Goal: Information Seeking & Learning: Learn about a topic

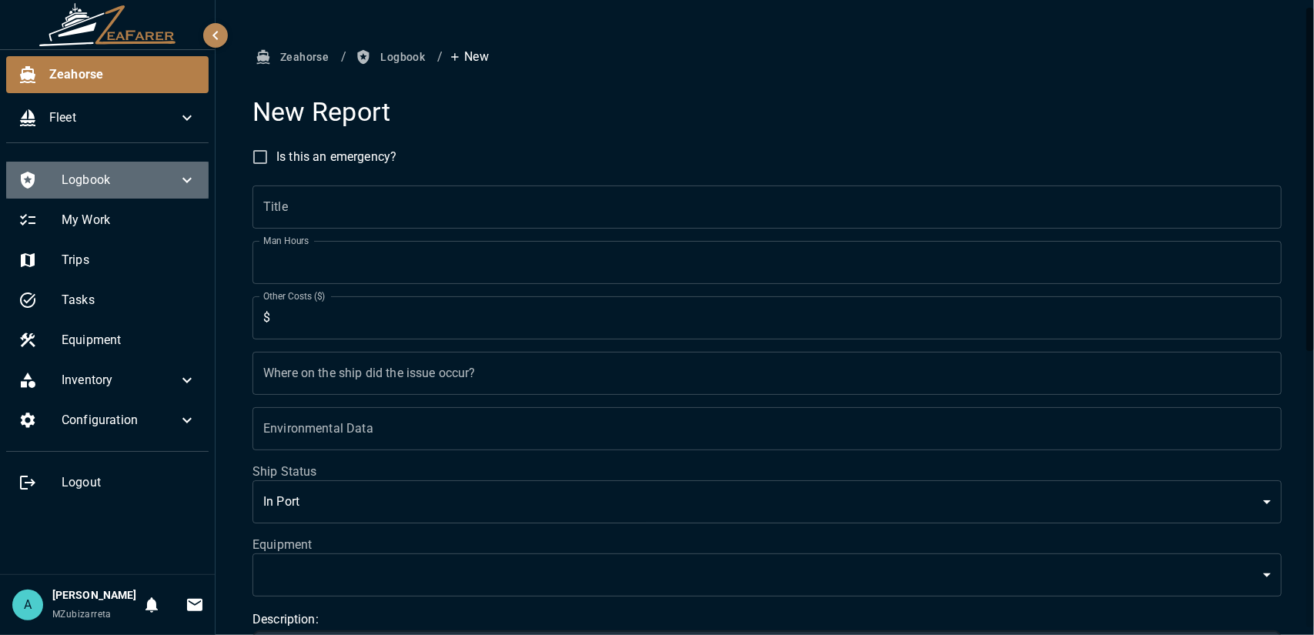
click at [185, 169] on div "Logbook" at bounding box center [107, 180] width 202 height 37
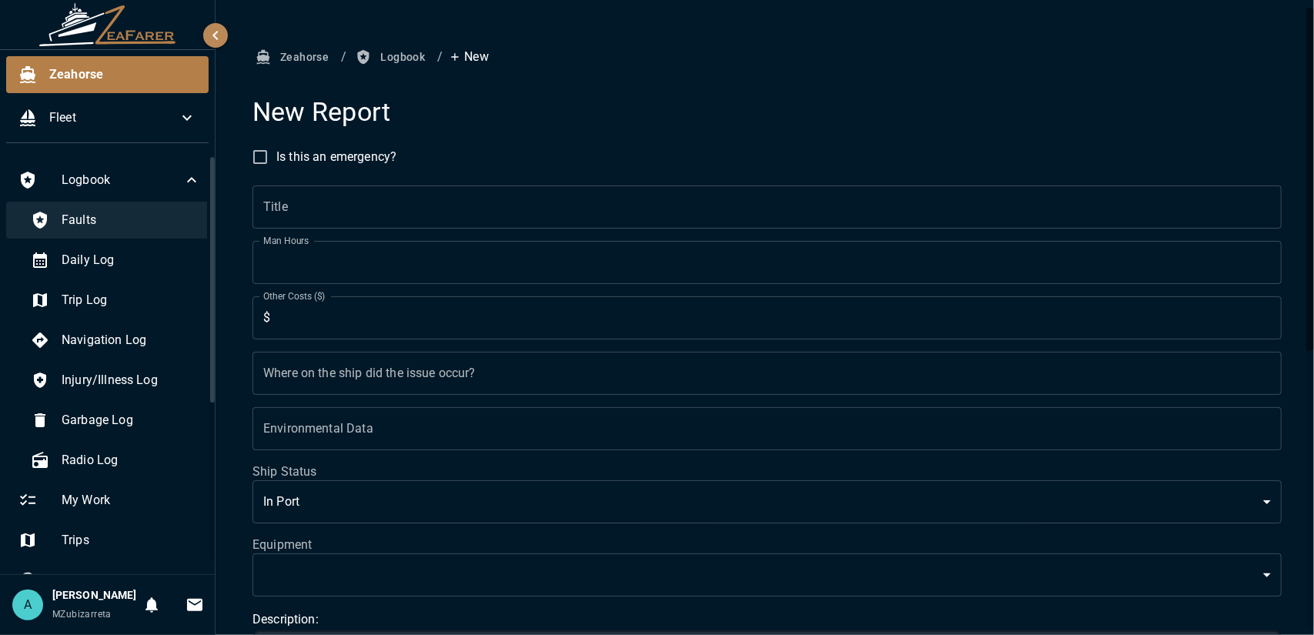
click at [152, 225] on span "Faults" at bounding box center [131, 220] width 139 height 18
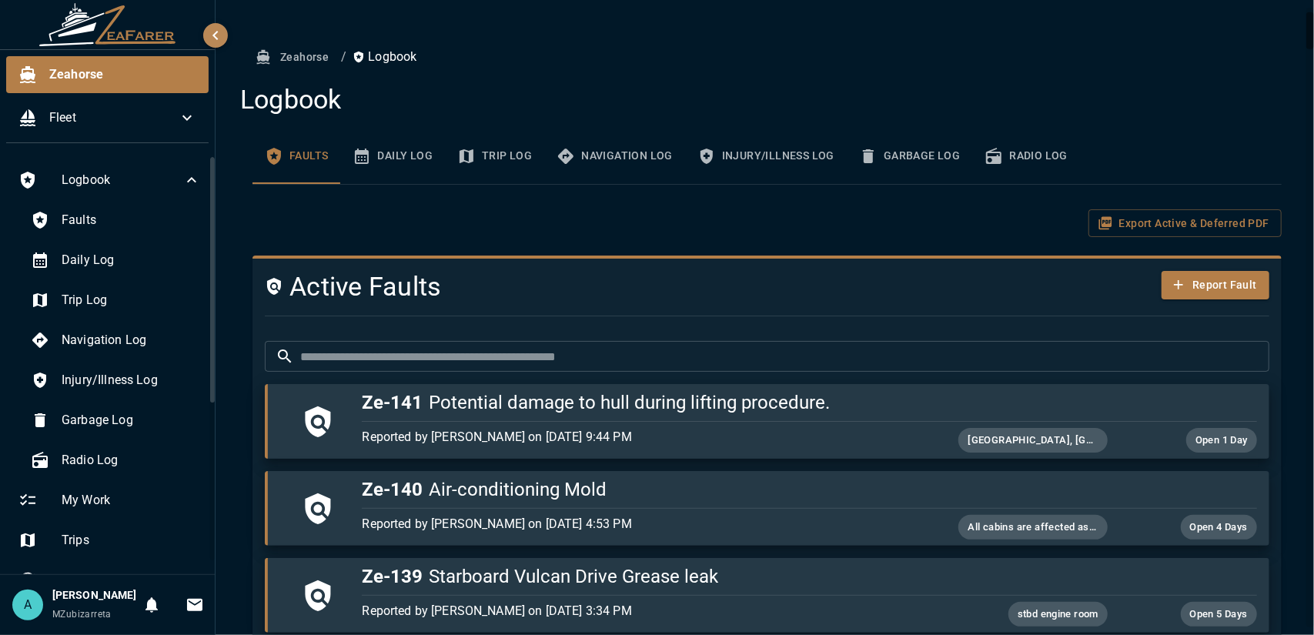
scroll to position [77, 0]
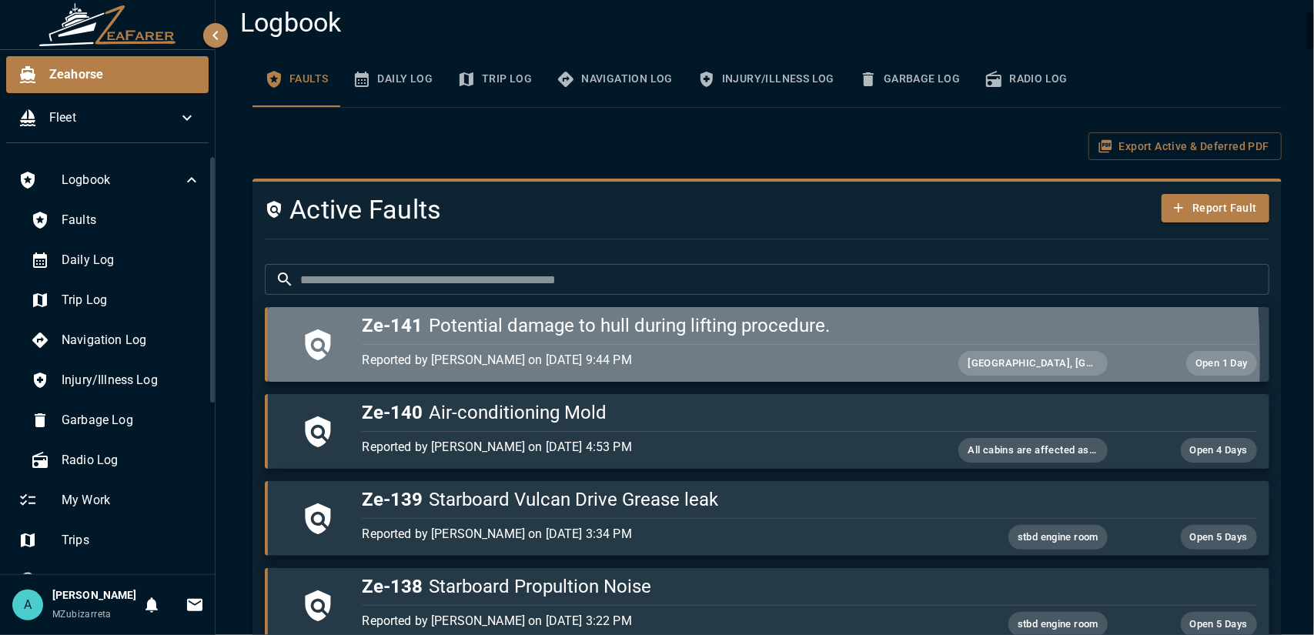
click at [466, 359] on p "Reported by [PERSON_NAME] on [DATE] 9:44 PM" at bounding box center [660, 360] width 597 height 18
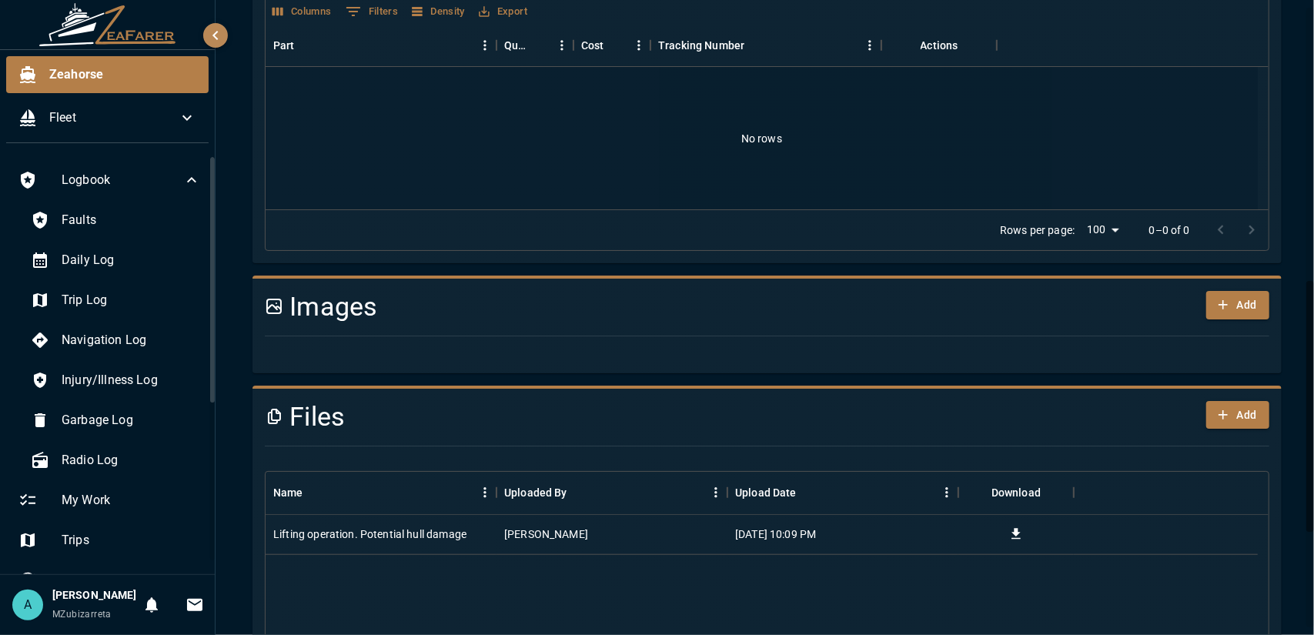
scroll to position [847, 0]
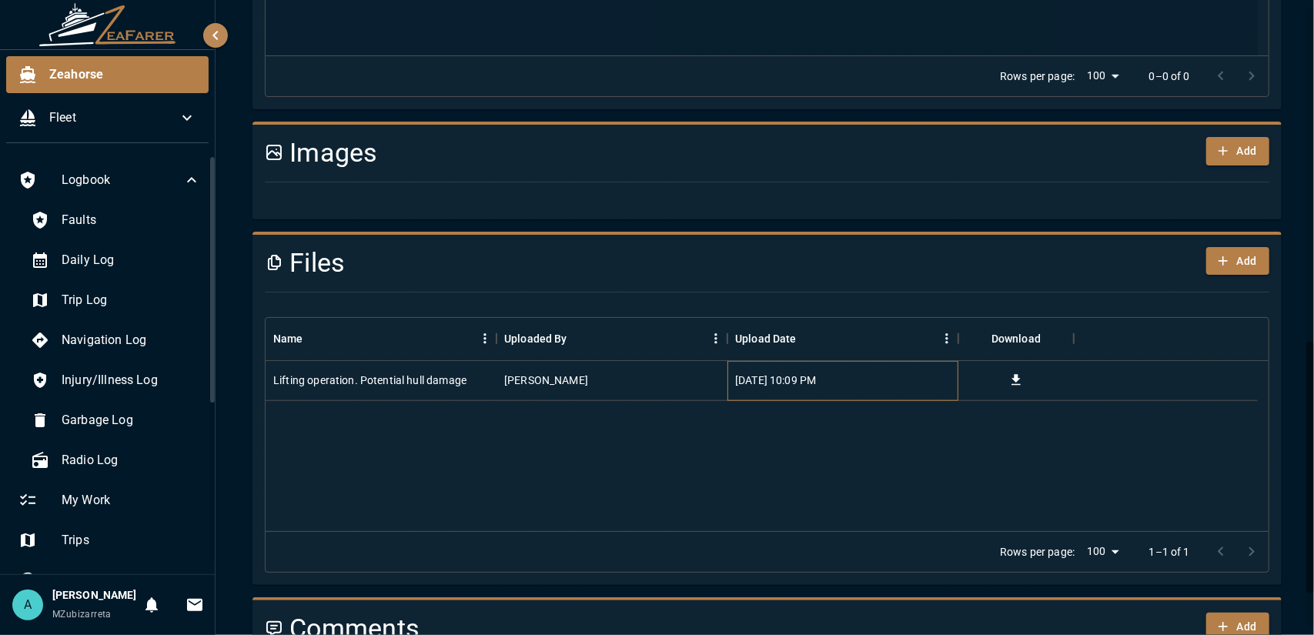
click at [941, 361] on div "[DATE] 10:09 PM" at bounding box center [842, 381] width 231 height 40
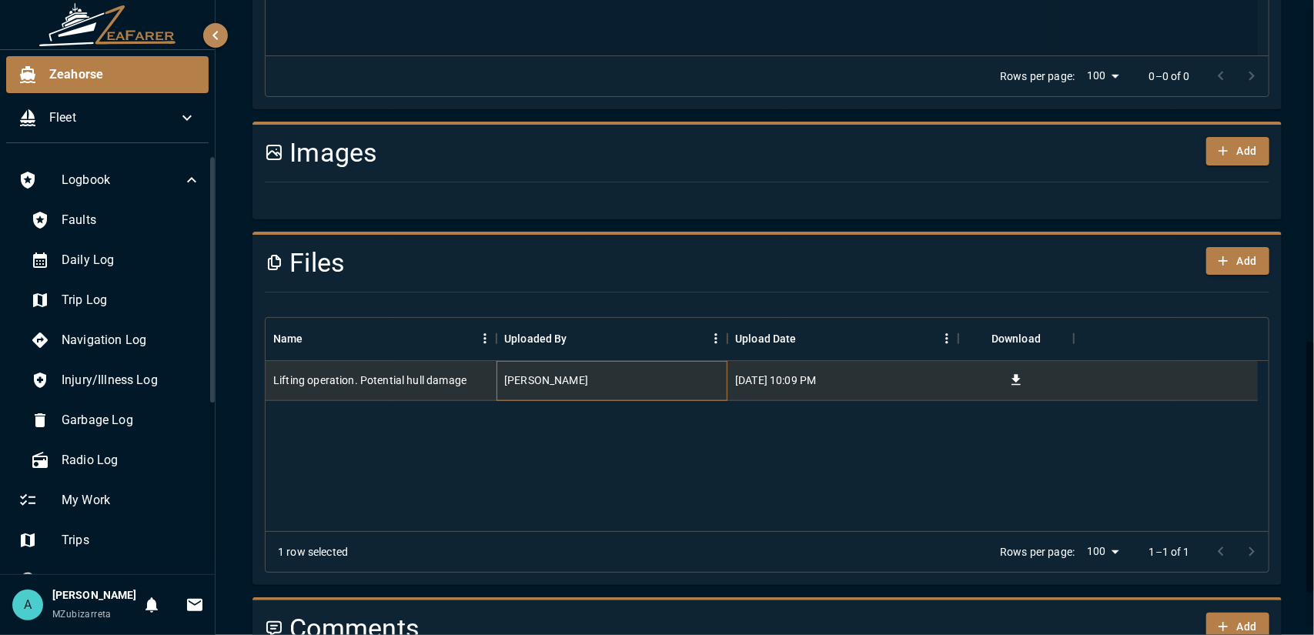
click at [550, 372] on div "[PERSON_NAME]" at bounding box center [611, 381] width 231 height 40
click at [402, 373] on div "Lifting operation. Potential hull damage" at bounding box center [369, 380] width 193 height 15
click at [580, 489] on div "Lifting operation. Potential hull damage [PERSON_NAME] [DATE] 10:09 PM" at bounding box center [767, 446] width 1003 height 170
click at [220, 28] on icon "button" at bounding box center [215, 35] width 18 height 18
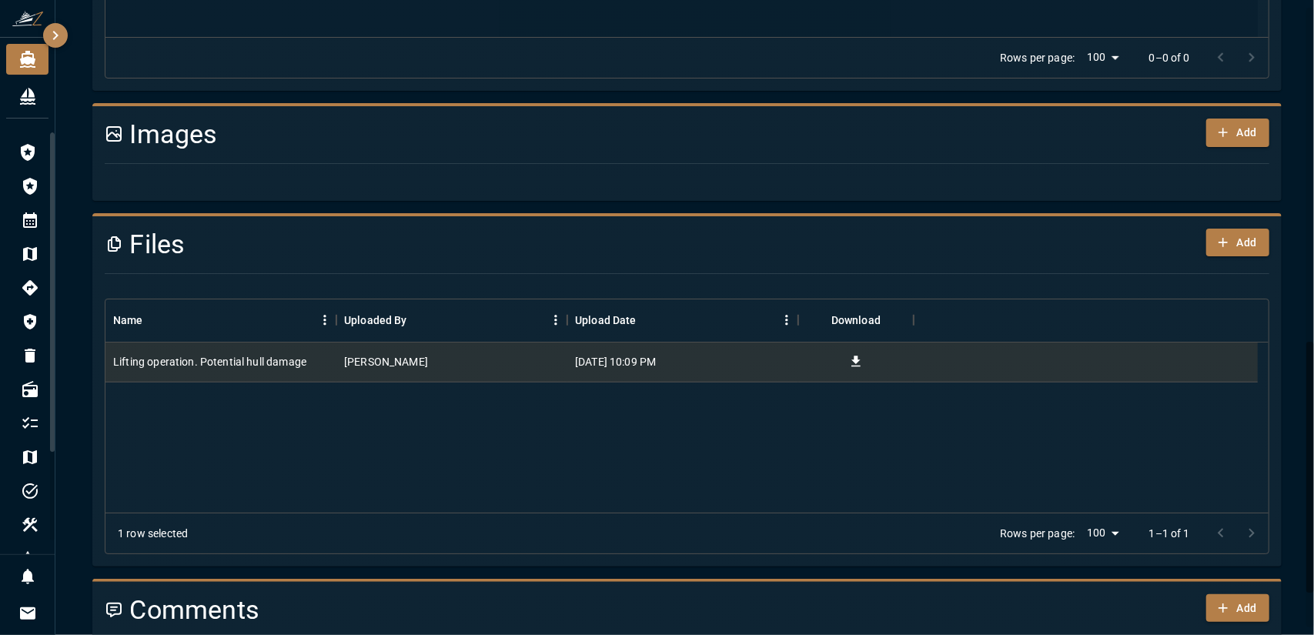
drag, startPoint x: 244, startPoint y: 54, endPoint x: 249, endPoint y: 75, distance: 21.5
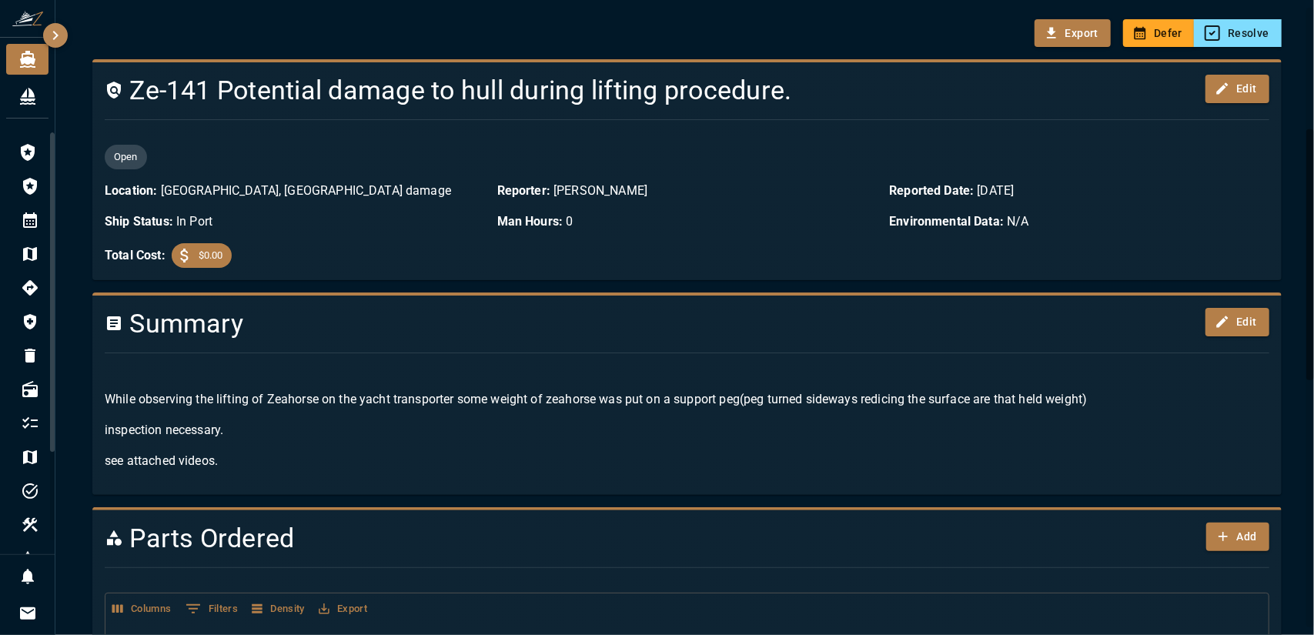
scroll to position [0, 0]
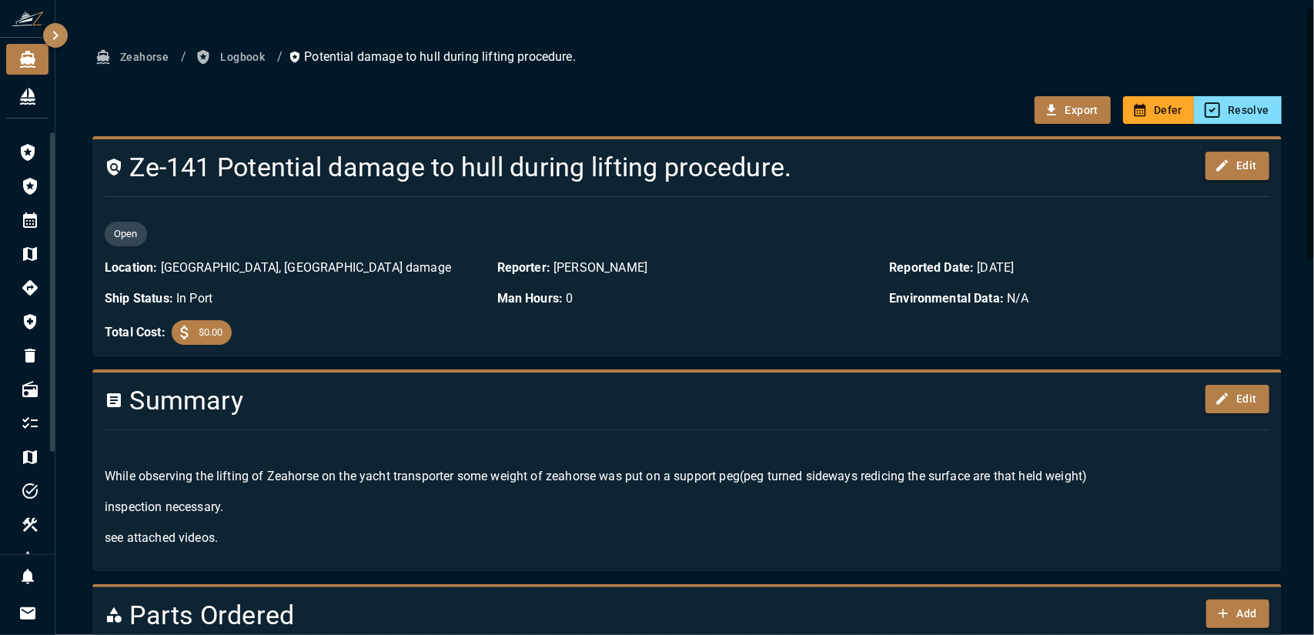
click at [239, 55] on button "Logbook" at bounding box center [231, 57] width 79 height 28
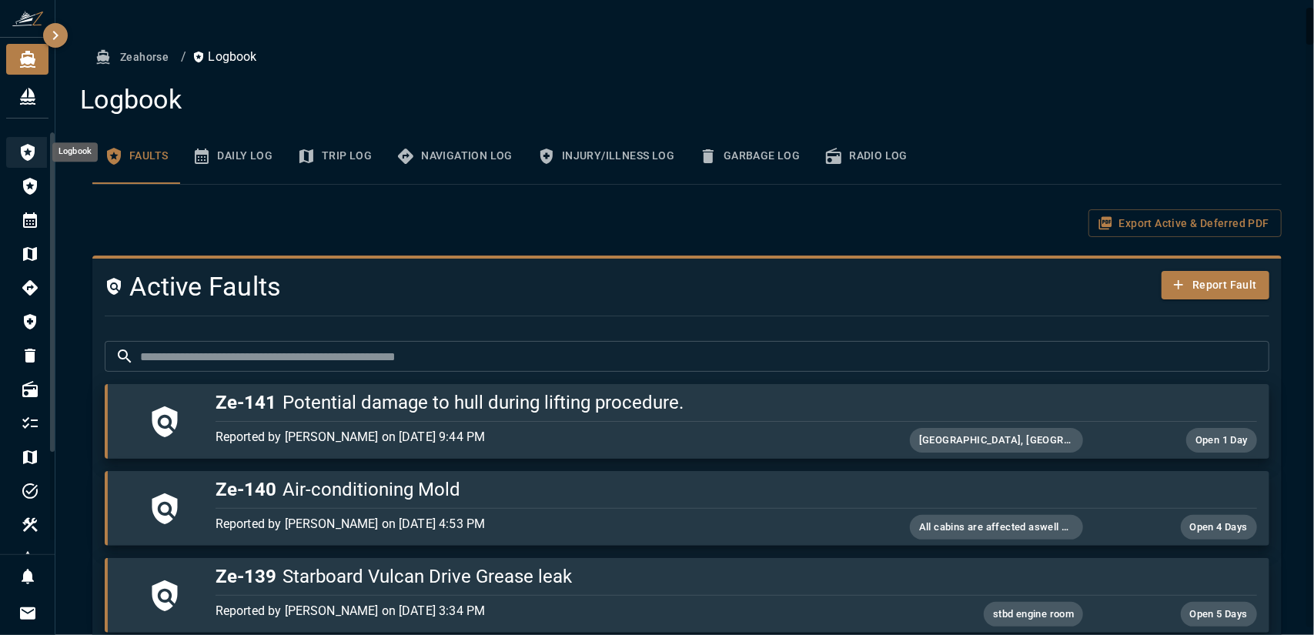
click at [30, 150] on icon "Logbook" at bounding box center [28, 152] width 14 height 17
click at [28, 165] on div "Logbook" at bounding box center [27, 152] width 42 height 31
click at [38, 98] on div "Fleet" at bounding box center [33, 96] width 31 height 18
click at [165, 65] on button "Zeahorse" at bounding box center [133, 57] width 82 height 28
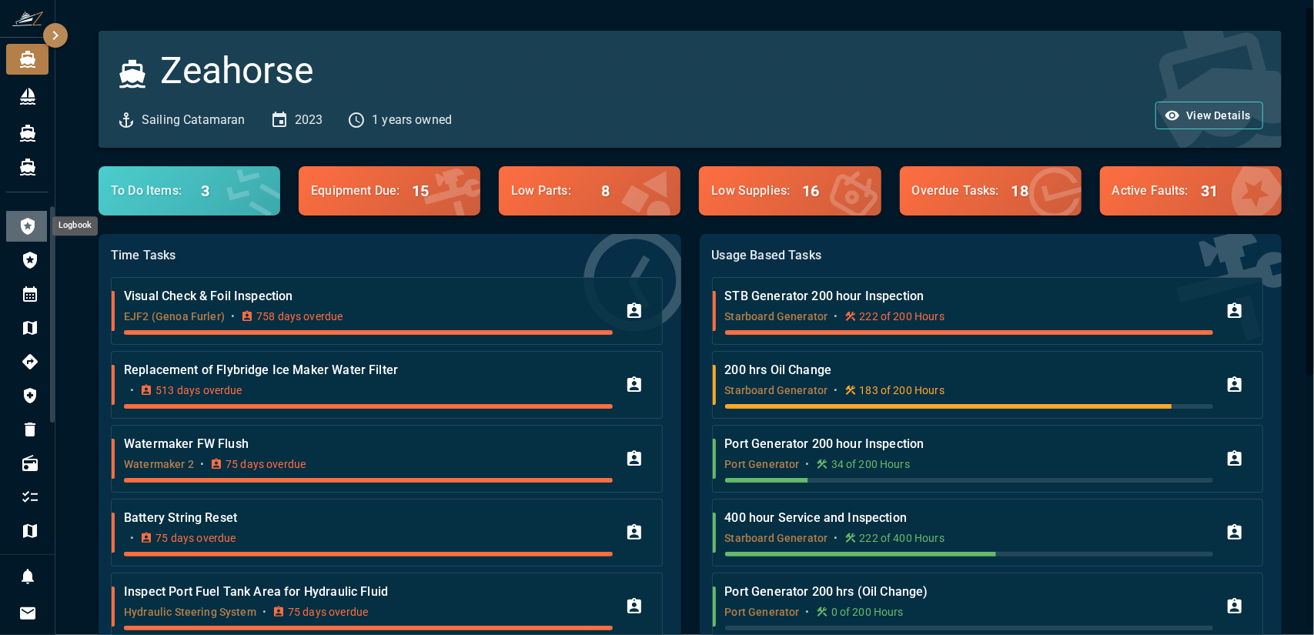
click at [29, 232] on icon "Logbook" at bounding box center [28, 226] width 14 height 17
click at [22, 232] on icon "Logbook" at bounding box center [27, 226] width 18 height 18
click at [32, 263] on icon "Faults" at bounding box center [30, 260] width 18 height 18
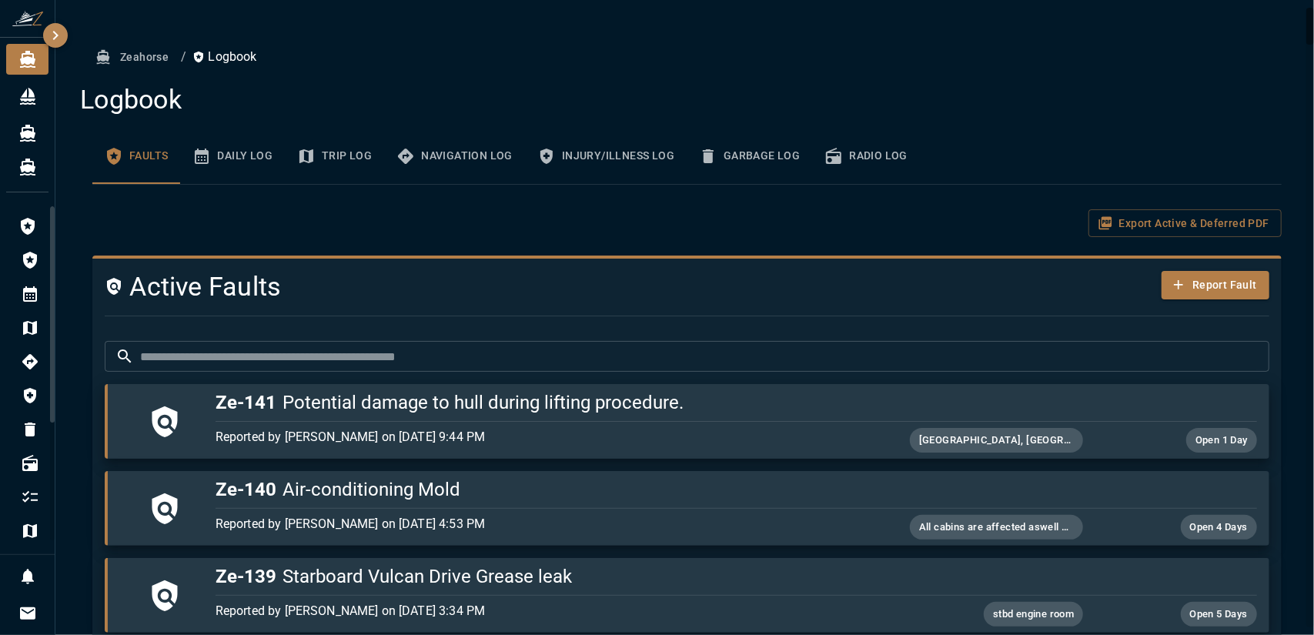
drag, startPoint x: 1312, startPoint y: 498, endPoint x: 1313, endPoint y: -18, distance: 515.7
click at [1313, 0] on html "0 0 Zeahorse / Logbook Logbook Faults Daily Log Trip Log Navigation Log Injury/…" at bounding box center [657, 317] width 1314 height 635
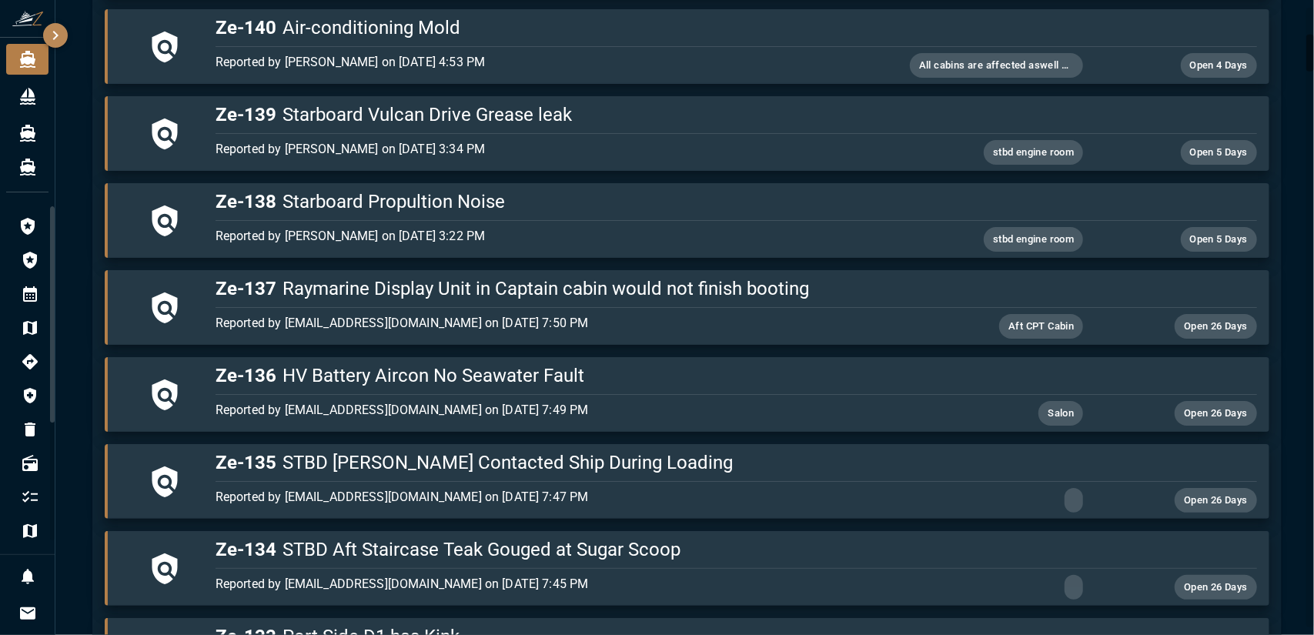
scroll to position [539, 0]
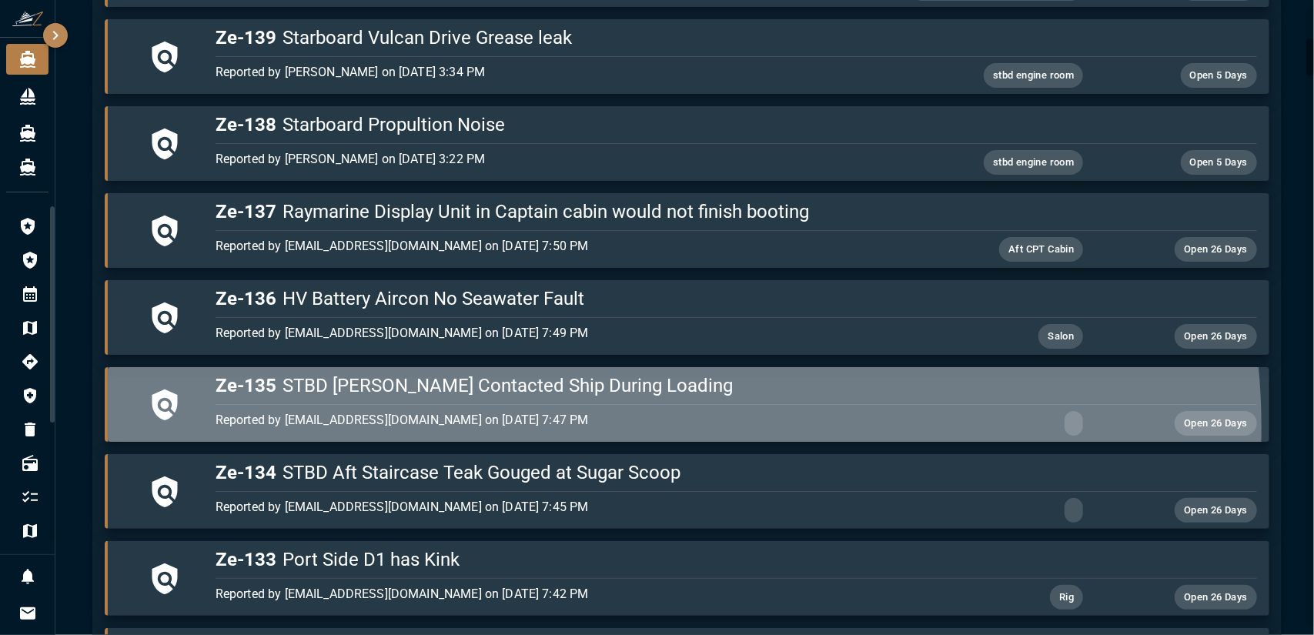
click at [667, 424] on p "Reported by [EMAIL_ADDRESS][DOMAIN_NAME] on [DATE] 7:47 PM" at bounding box center [563, 420] width 694 height 18
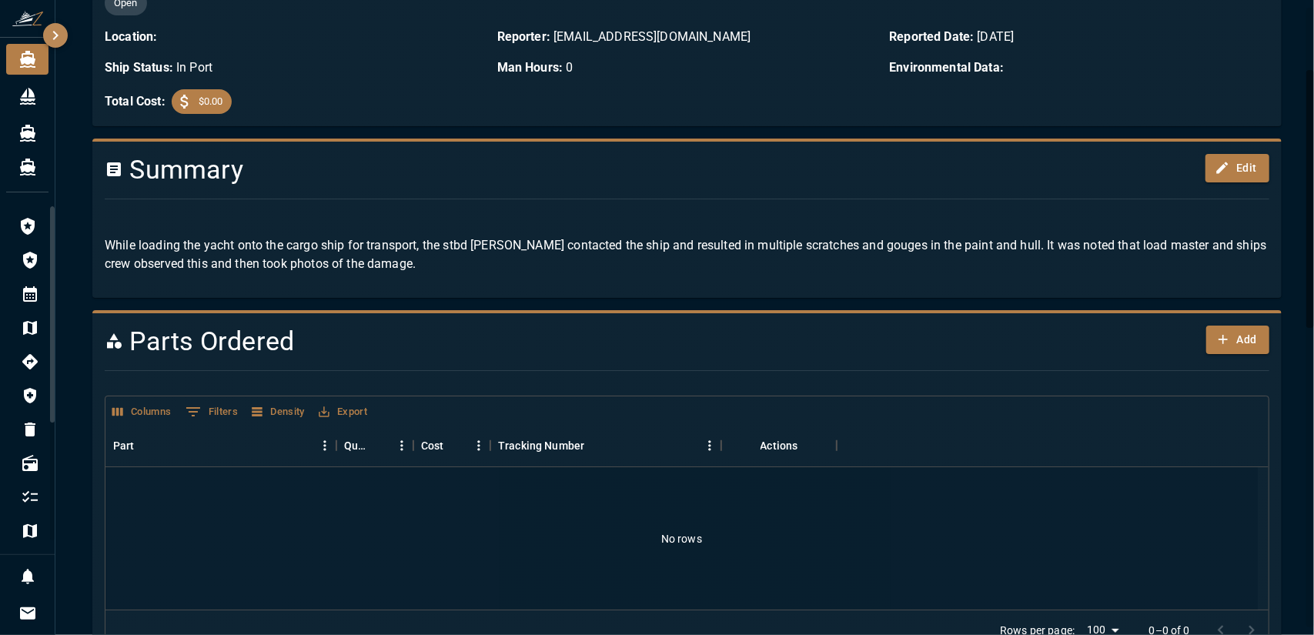
scroll to position [154, 0]
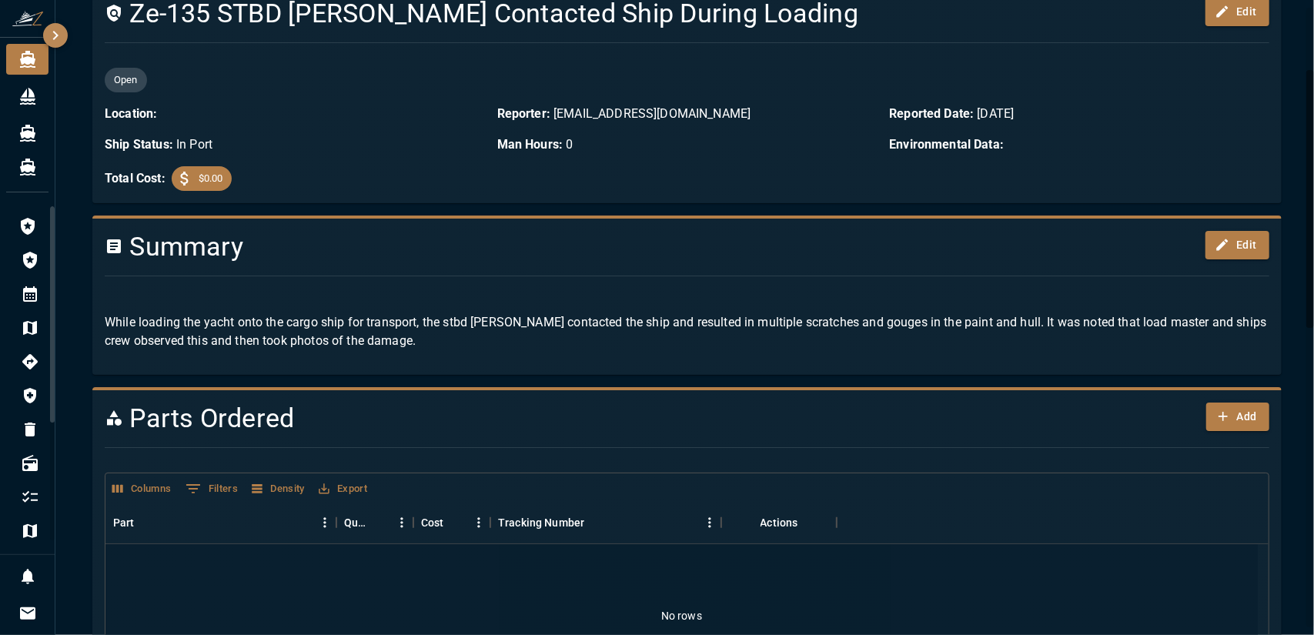
click at [460, 343] on p "While loading the yacht onto the cargo ship for transport, the stbd [PERSON_NAM…" at bounding box center [687, 331] width 1165 height 37
click at [383, 341] on p "While loading the yacht onto the cargo ship for transport, the stbd [PERSON_NAM…" at bounding box center [687, 331] width 1165 height 37
click at [394, 339] on p "While loading the yacht onto the cargo ship for transport, the stbd [PERSON_NAM…" at bounding box center [687, 331] width 1165 height 37
click at [388, 342] on p "While loading the yacht onto the cargo ship for transport, the stbd [PERSON_NAM…" at bounding box center [687, 331] width 1165 height 37
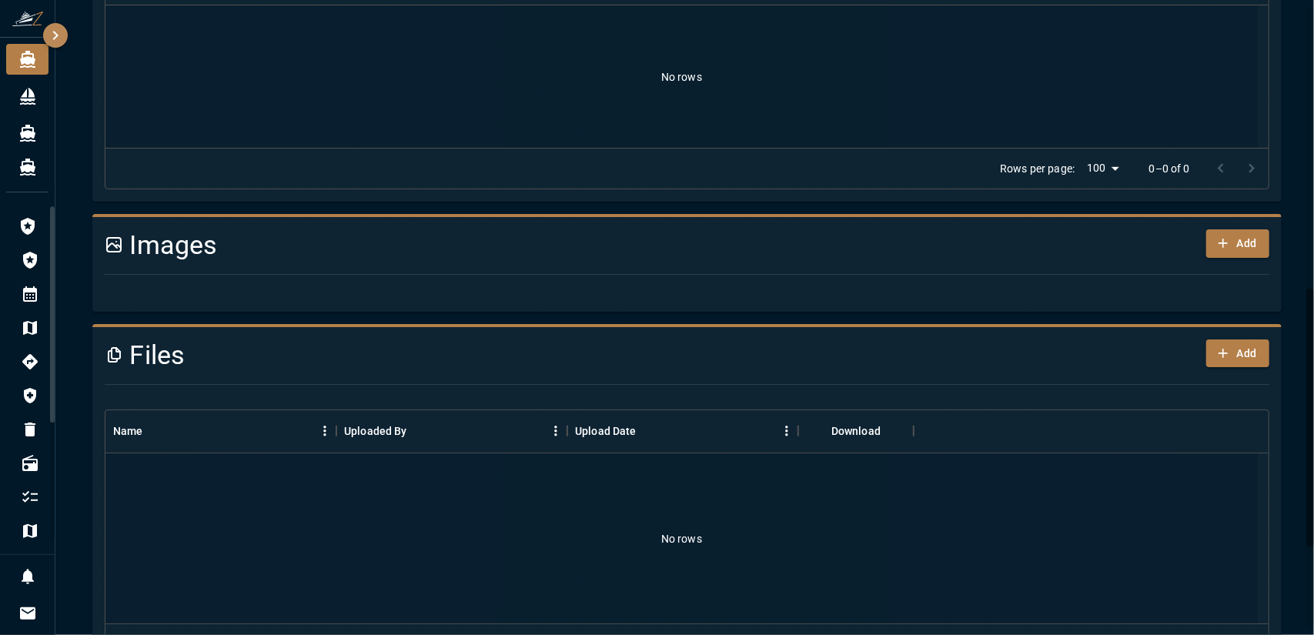
scroll to position [770, 0]
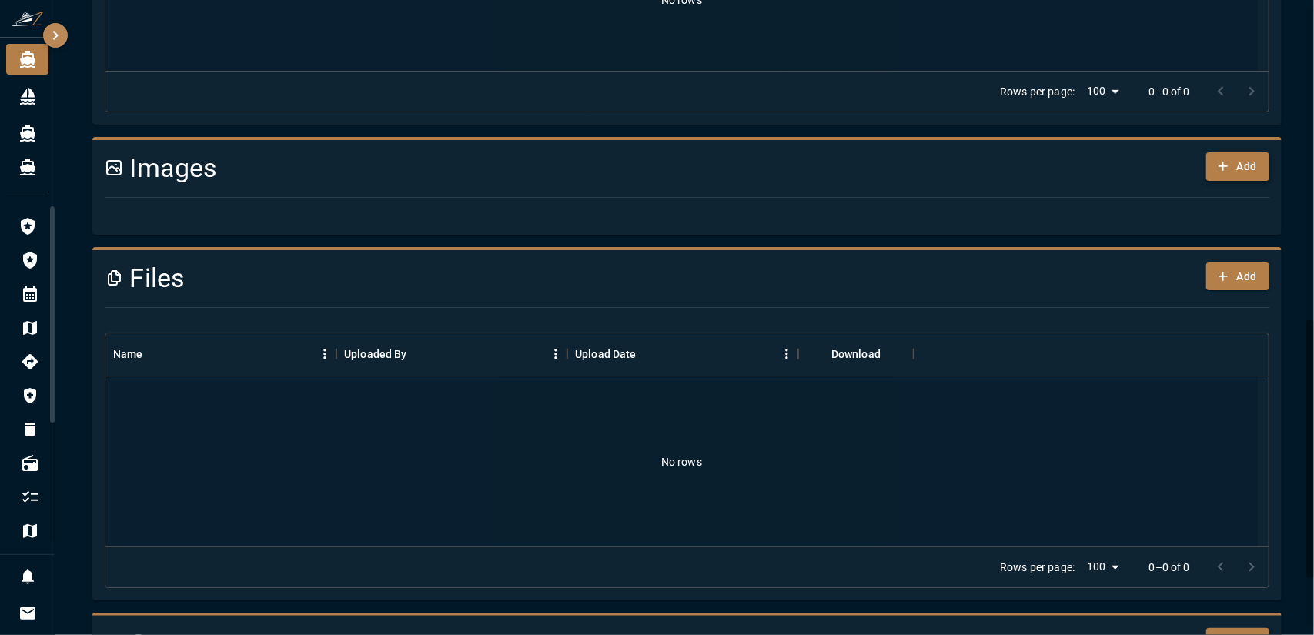
click at [1228, 164] on button "Add" at bounding box center [1237, 166] width 63 height 28
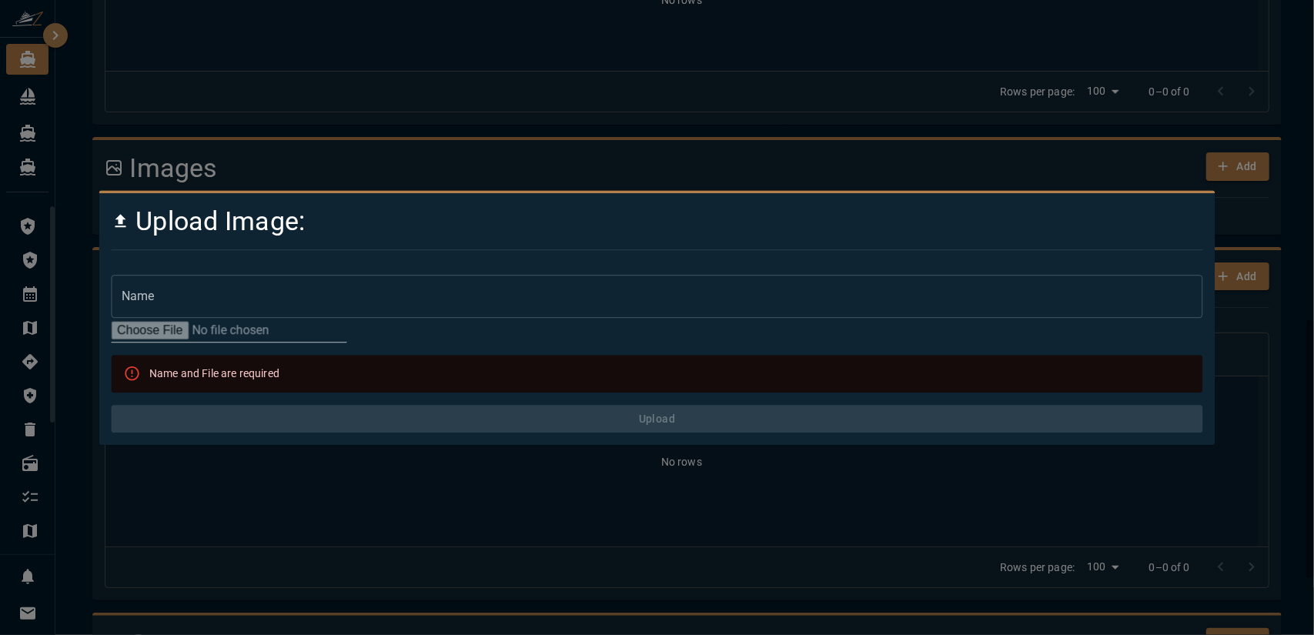
click at [183, 479] on div at bounding box center [657, 317] width 1314 height 635
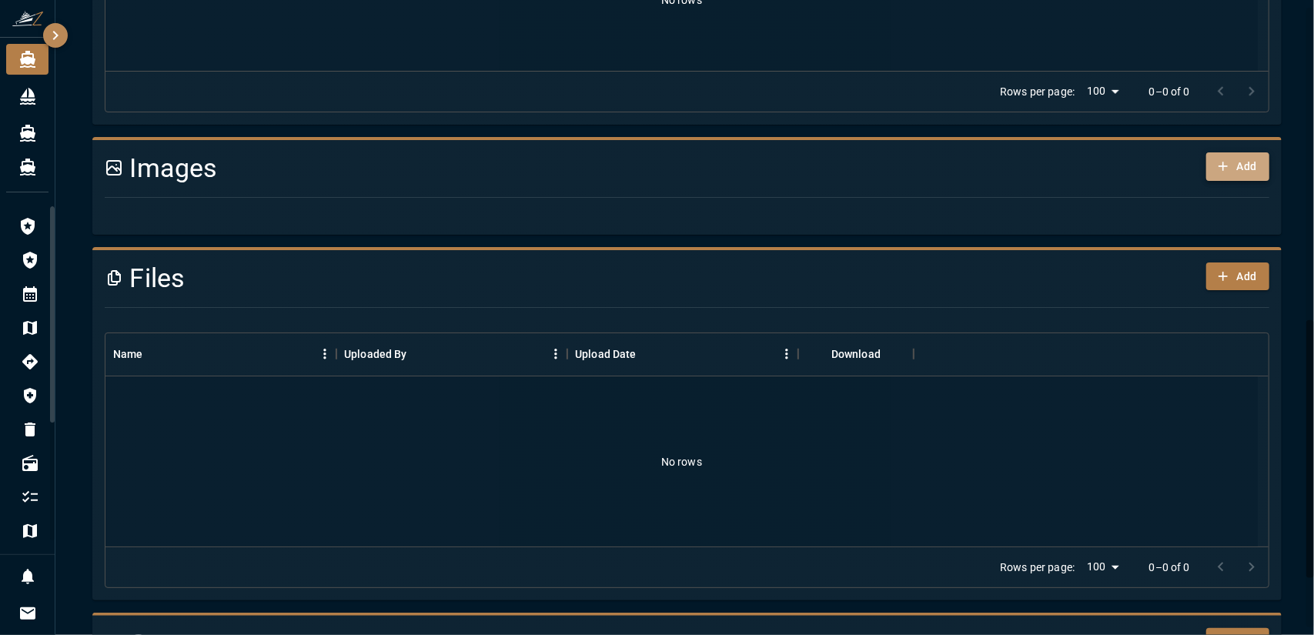
click at [1239, 170] on button "Add" at bounding box center [1237, 166] width 63 height 28
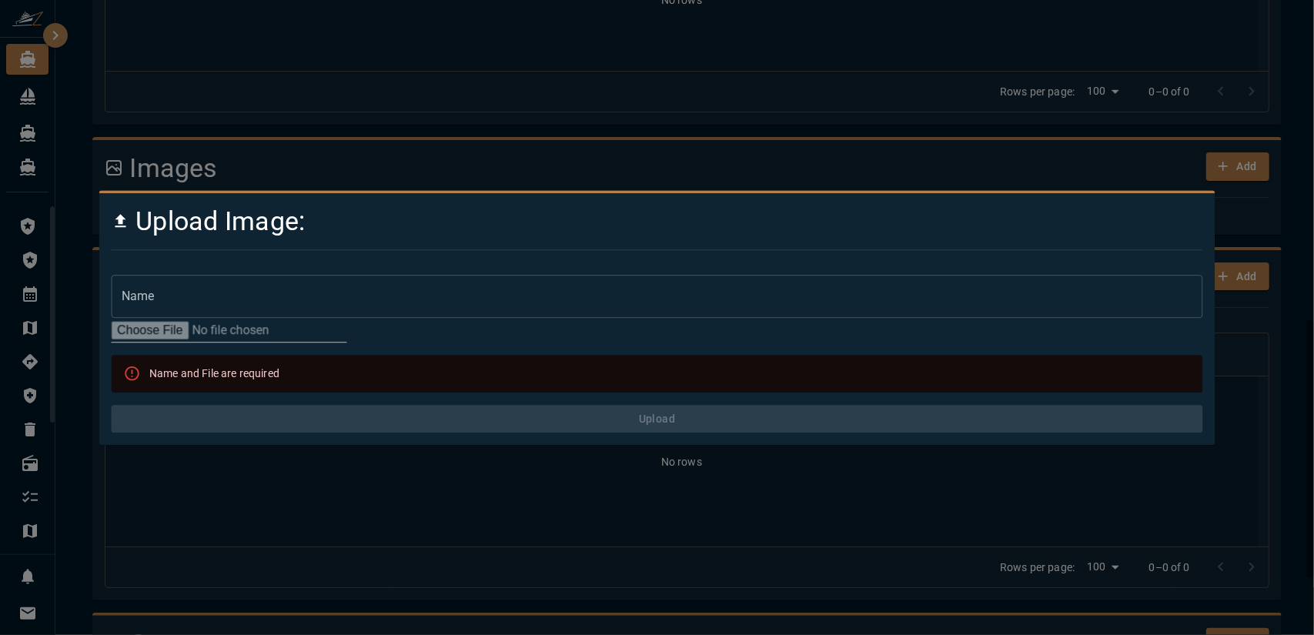
click at [864, 165] on div at bounding box center [657, 317] width 1314 height 635
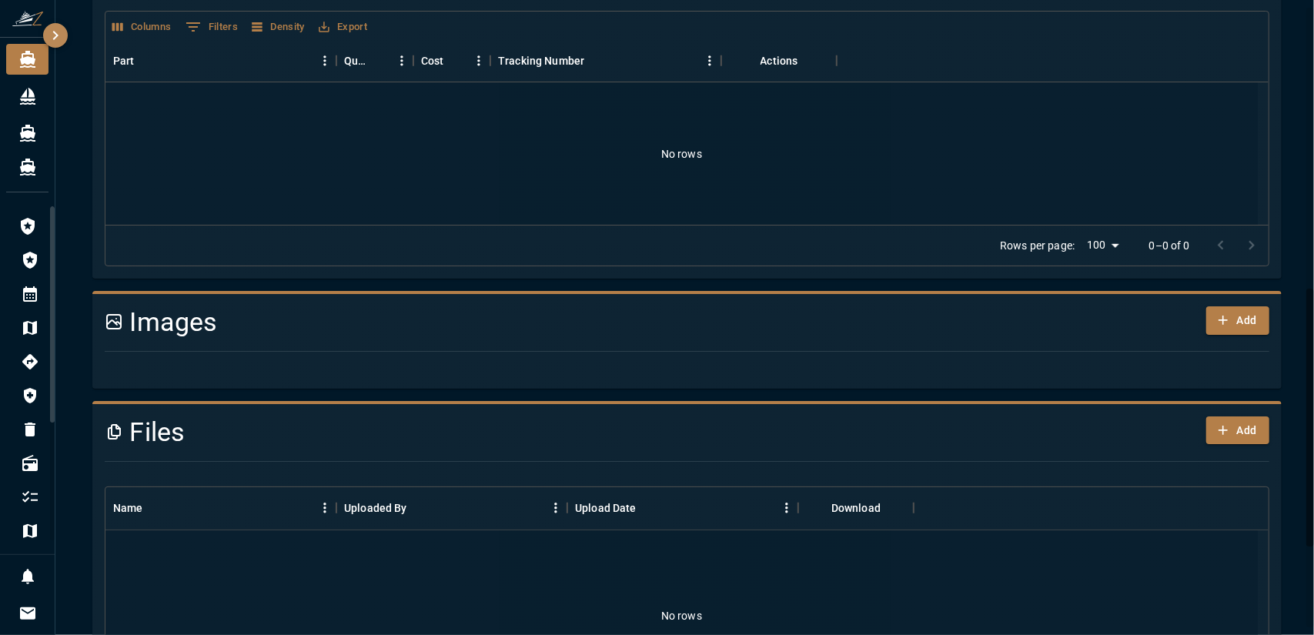
scroll to position [693, 0]
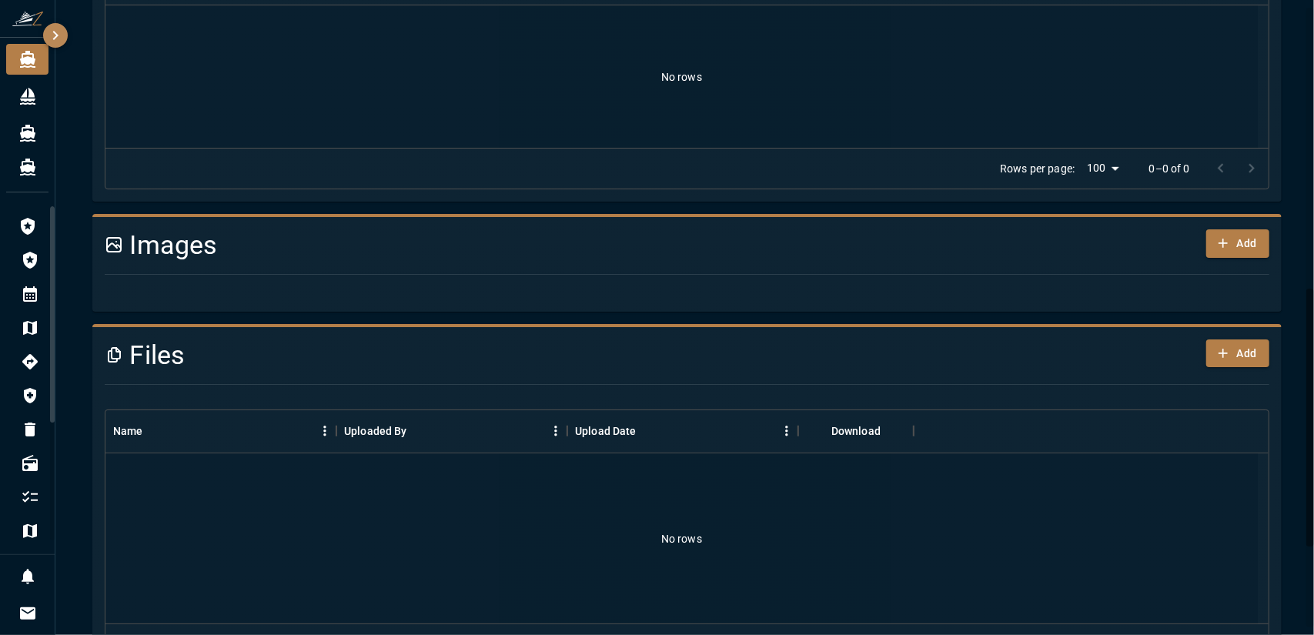
click at [1285, 66] on div "Zeahorse / Logbook / STBD [PERSON_NAME] Contacted Ship During Loading Export De…" at bounding box center [687, 84] width 1226 height 1468
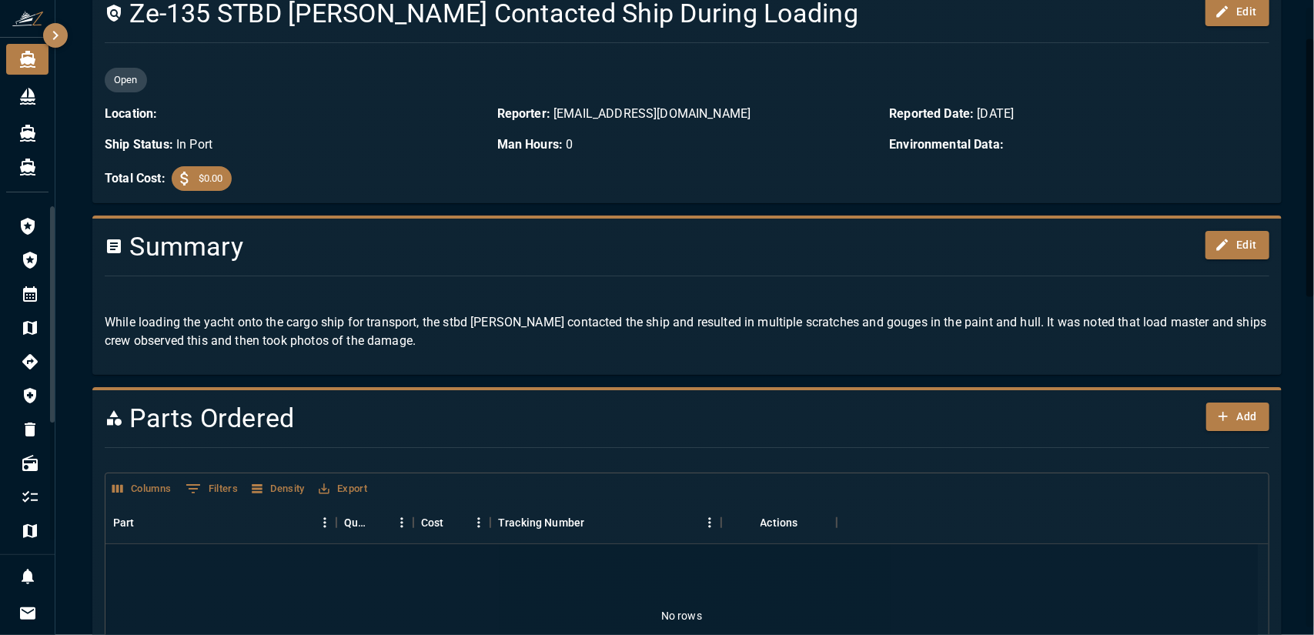
scroll to position [0, 0]
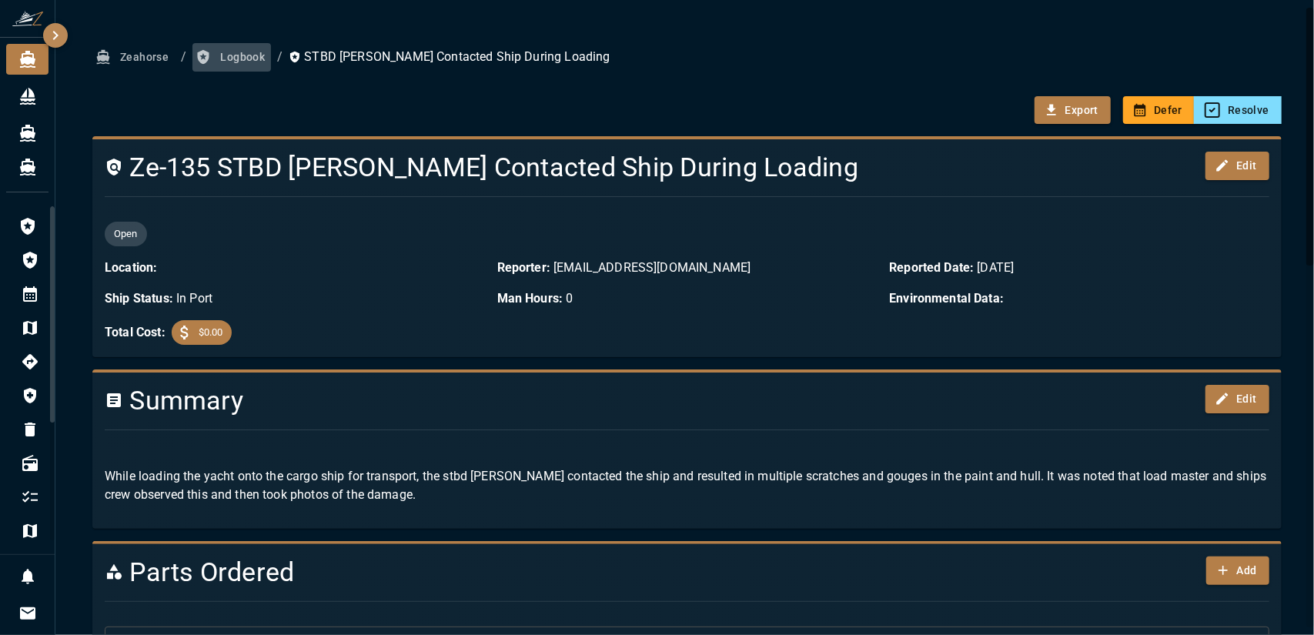
click at [249, 55] on button "Logbook" at bounding box center [231, 57] width 79 height 28
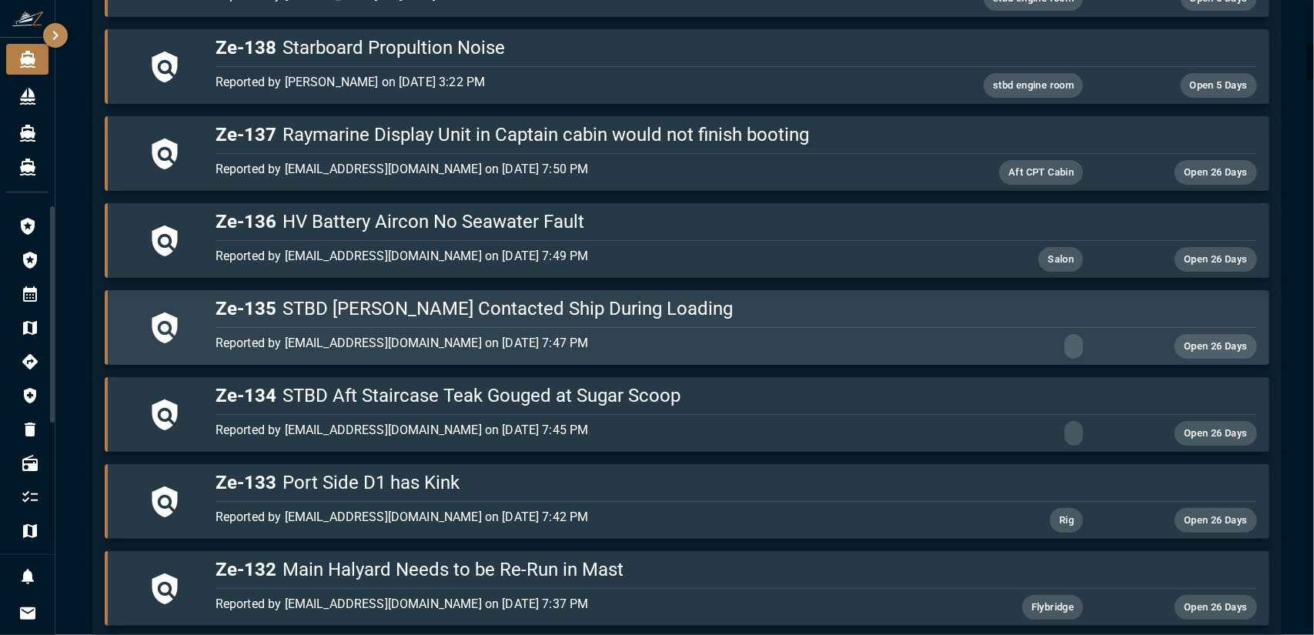
click at [405, 330] on div "Reported by [EMAIL_ADDRESS][DOMAIN_NAME] on [DATE] 7:47 PM Open 26 Days" at bounding box center [733, 343] width 1048 height 31
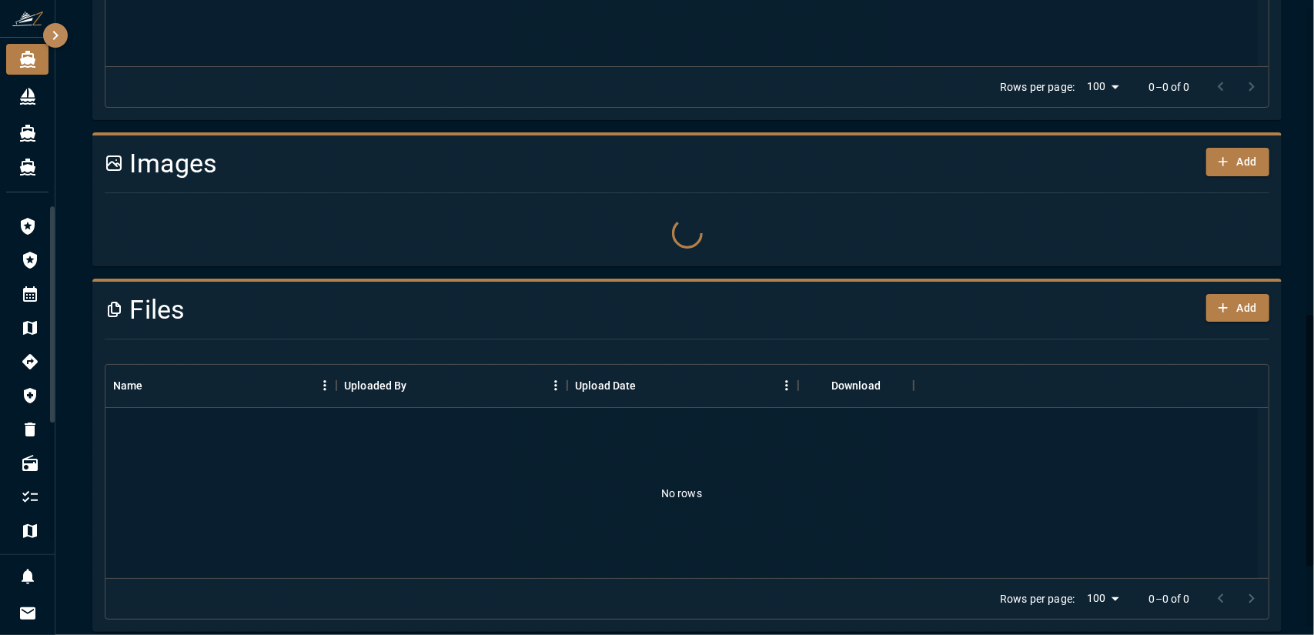
scroll to position [697, 0]
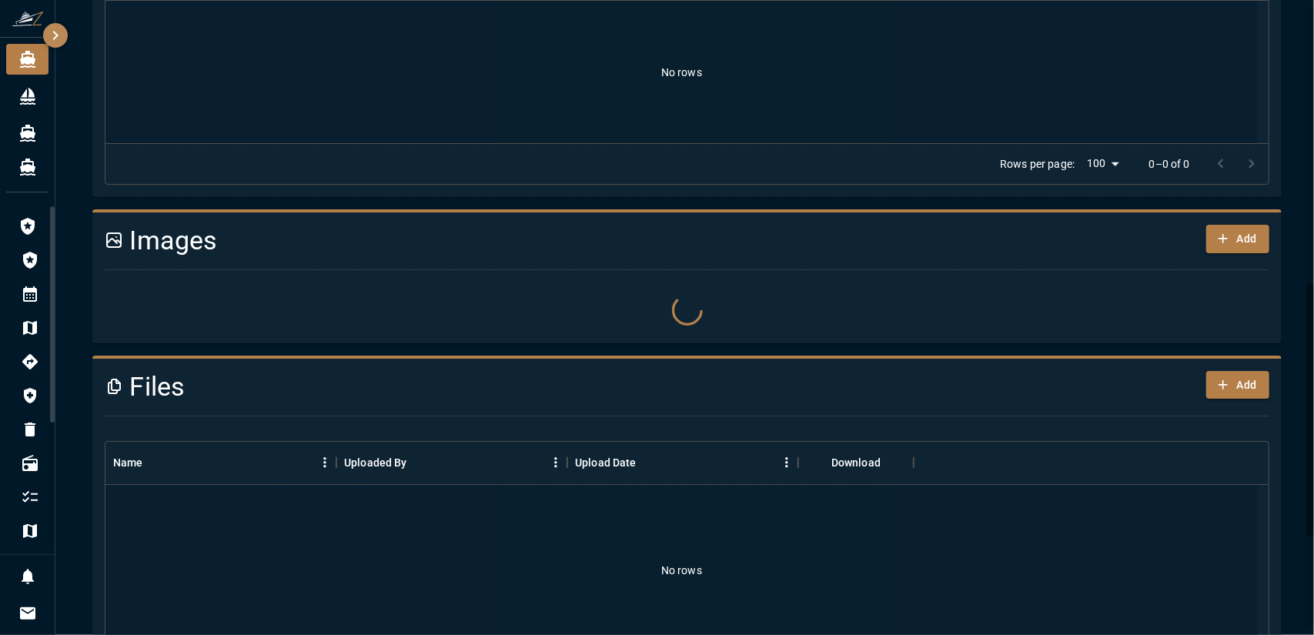
click at [680, 310] on icon at bounding box center [686, 310] width 33 height 33
click at [629, 338] on div "Images Add" at bounding box center [686, 276] width 1189 height 134
click at [672, 307] on icon at bounding box center [686, 310] width 38 height 38
click at [672, 307] on icon at bounding box center [687, 309] width 35 height 35
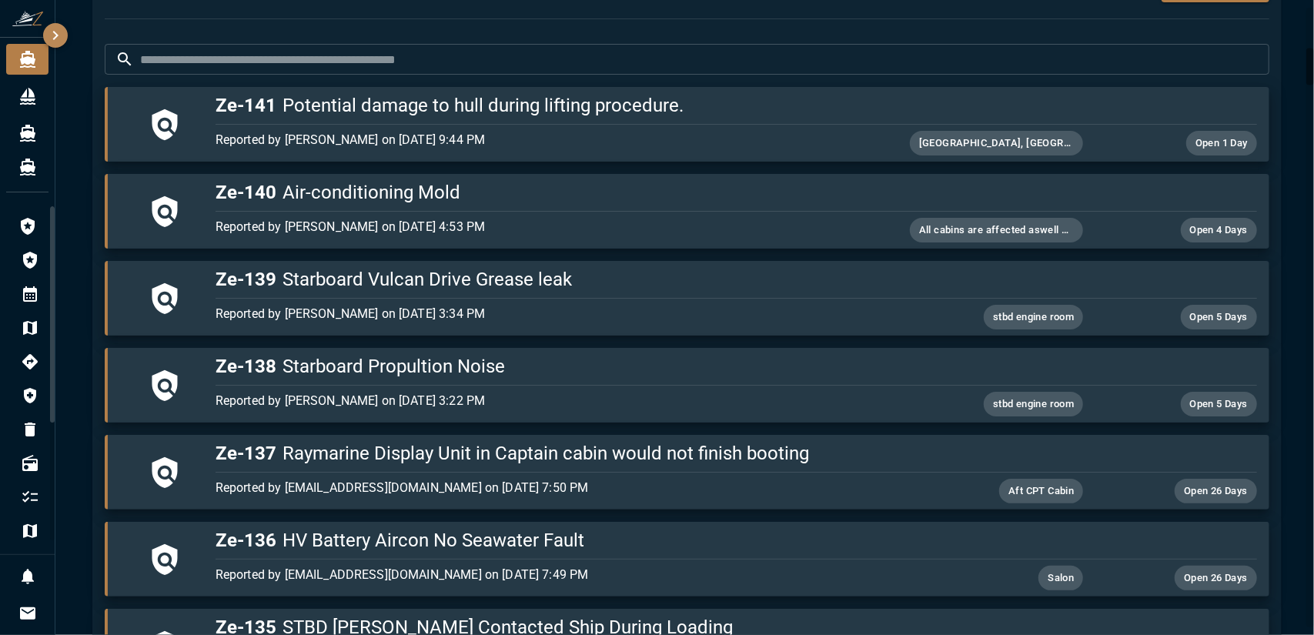
scroll to position [697, 0]
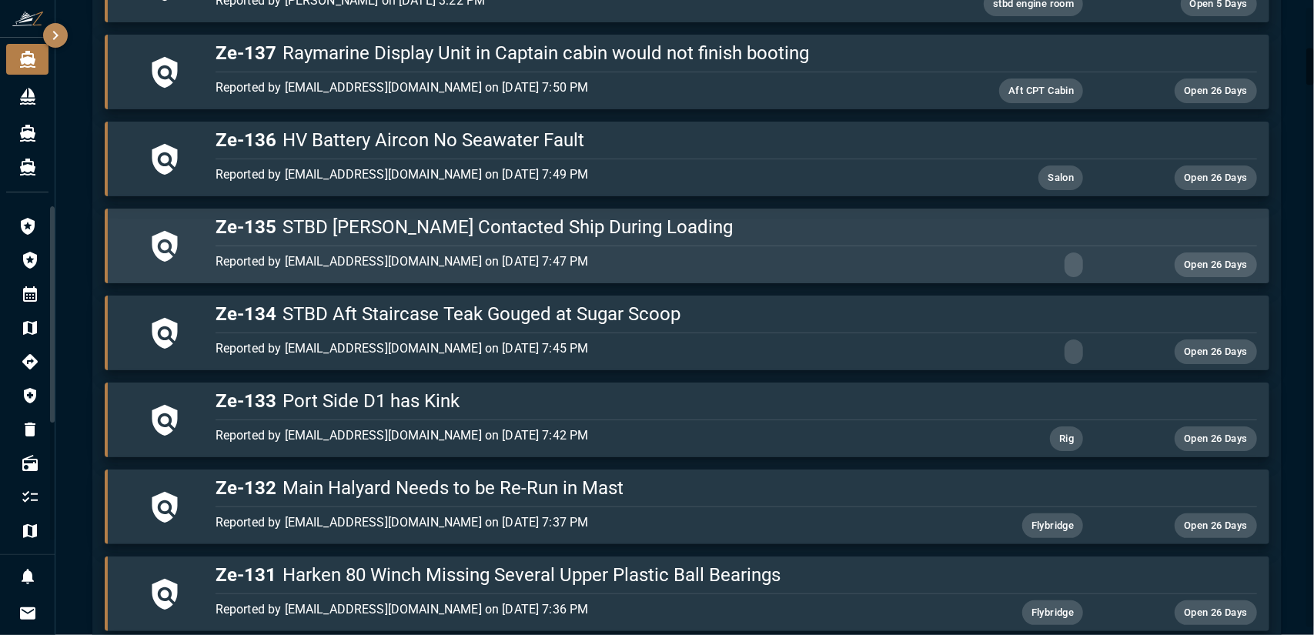
click at [329, 239] on div "button" at bounding box center [733, 242] width 1048 height 7
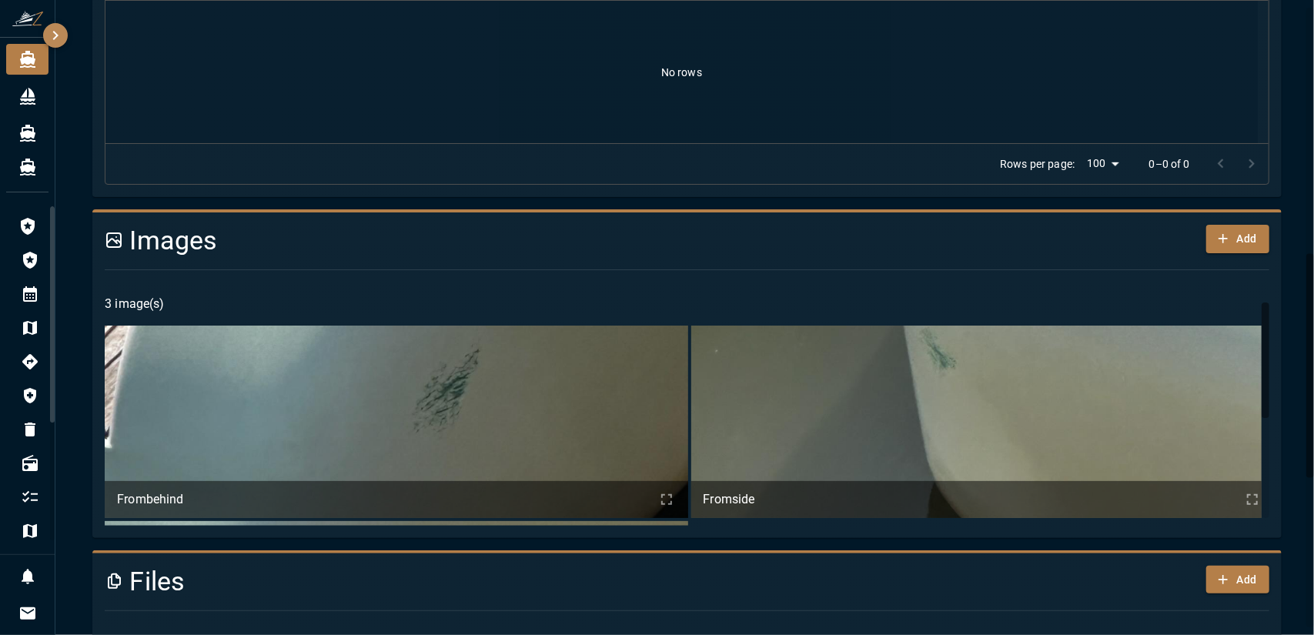
scroll to position [77, 0]
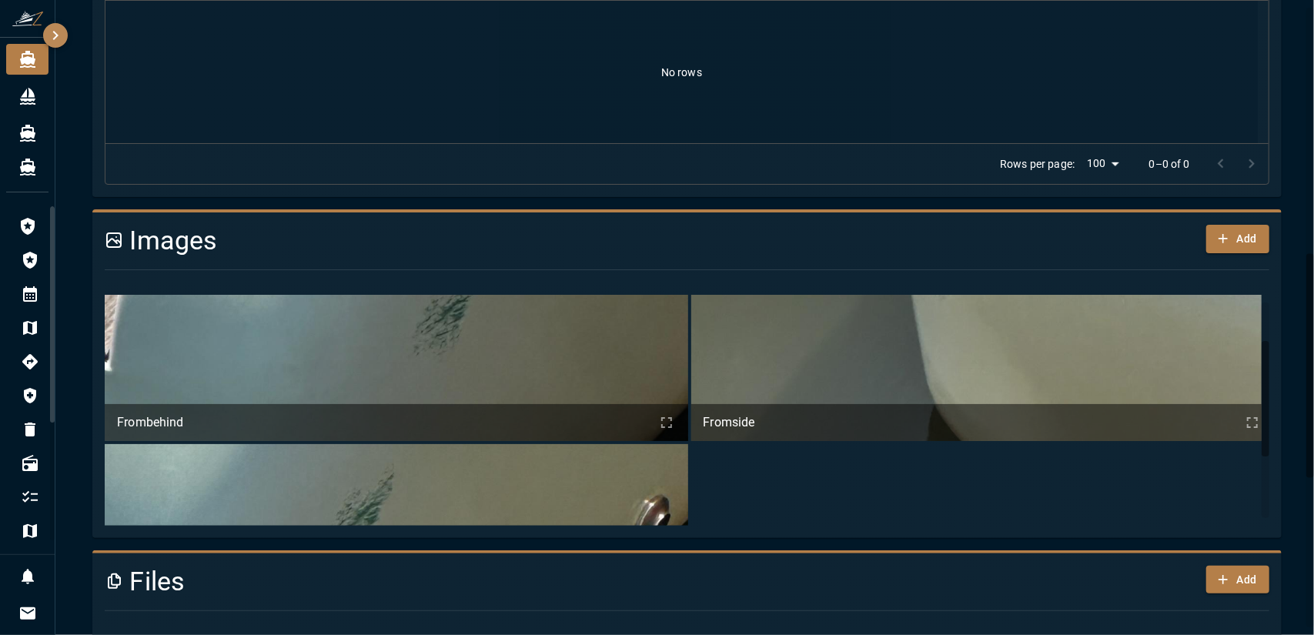
drag, startPoint x: 817, startPoint y: 504, endPoint x: 832, endPoint y: 503, distance: 14.6
click at [819, 503] on ul "Frombehind Fromside Last" at bounding box center [689, 443] width 1169 height 388
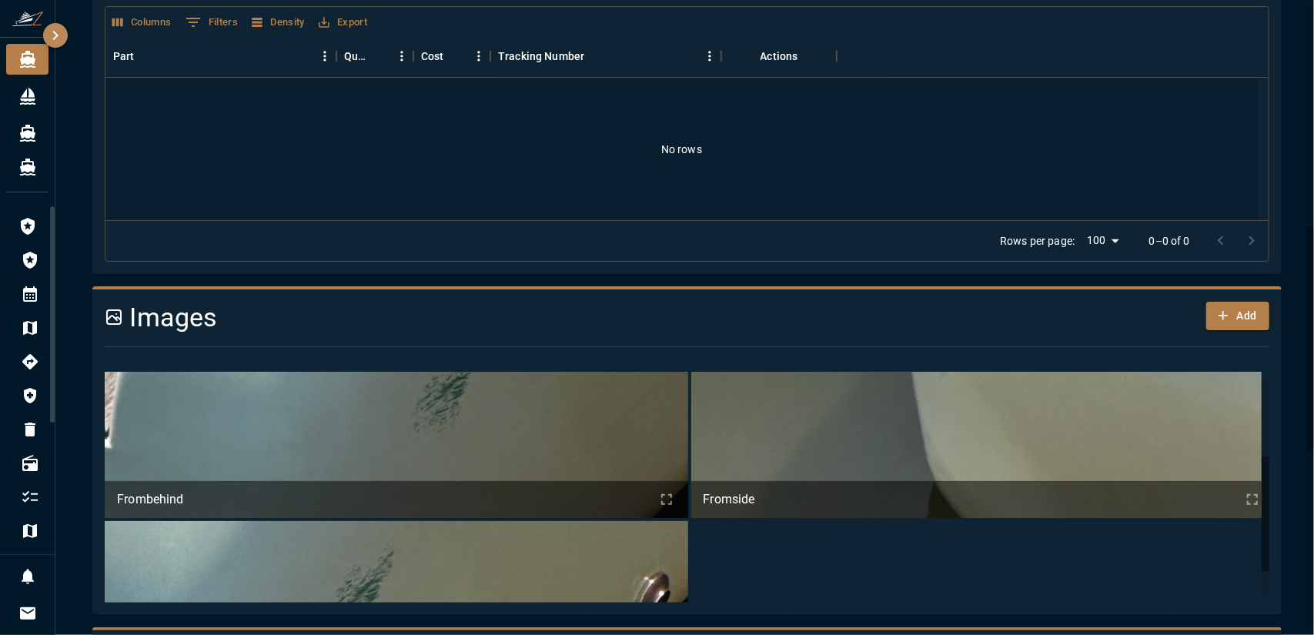
scroll to position [154, 0]
